Goal: Check status

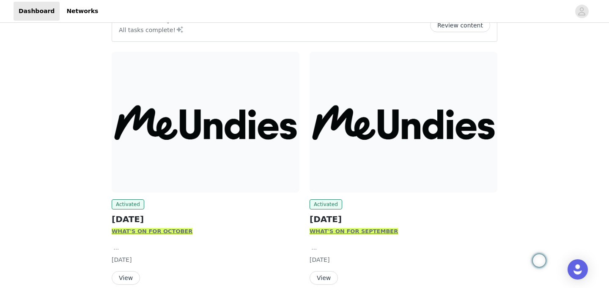
scroll to position [115, 0]
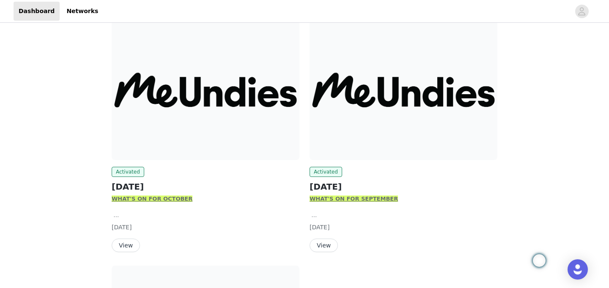
click at [125, 249] on button "View" at bounding box center [126, 246] width 28 height 14
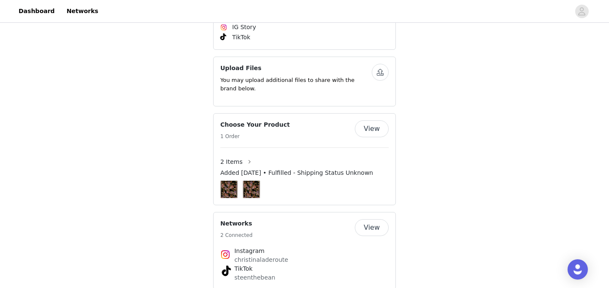
scroll to position [637, 0]
click at [373, 121] on button "View" at bounding box center [372, 129] width 34 height 17
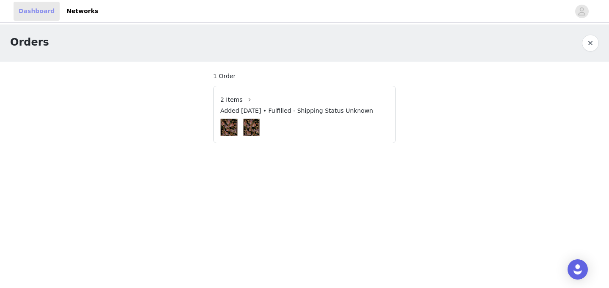
click at [41, 15] on link "Dashboard" at bounding box center [37, 11] width 46 height 19
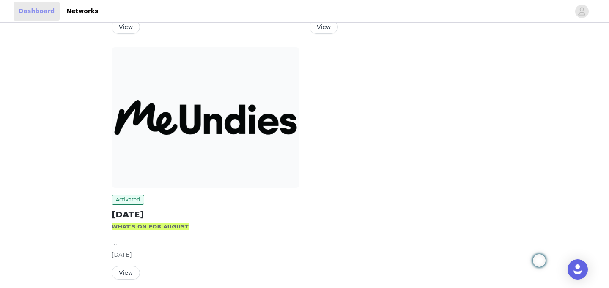
scroll to position [202, 0]
